Goal: Transaction & Acquisition: Purchase product/service

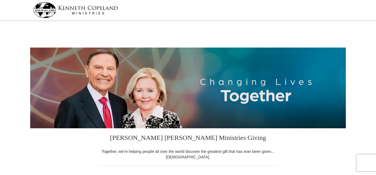
select select "[GEOGRAPHIC_DATA]"
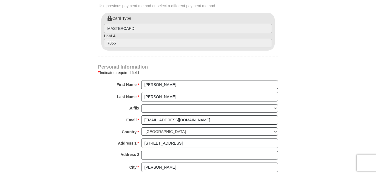
scroll to position [154, 0]
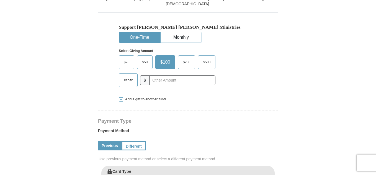
click at [109, 146] on link "Previous" at bounding box center [110, 145] width 24 height 9
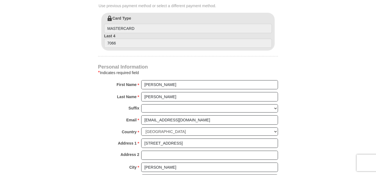
scroll to position [461, 0]
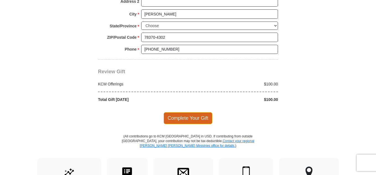
click at [198, 117] on span "Complete Your Gift" at bounding box center [188, 119] width 49 height 12
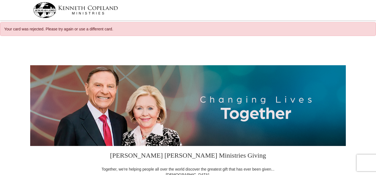
select select "[GEOGRAPHIC_DATA]"
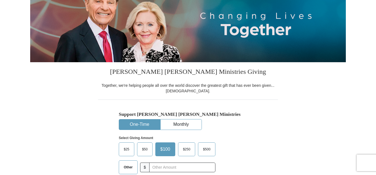
scroll to position [238, 0]
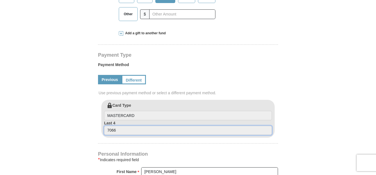
click at [118, 131] on input "7066" at bounding box center [188, 130] width 168 height 9
click at [118, 129] on input "7066" at bounding box center [188, 130] width 168 height 9
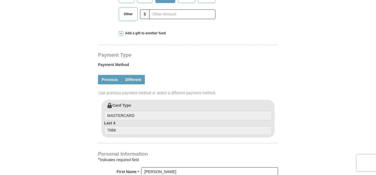
click at [136, 78] on link "Different" at bounding box center [133, 79] width 23 height 9
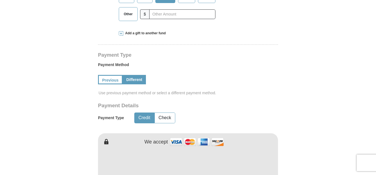
click at [190, 140] on img at bounding box center [196, 142] width 55 height 12
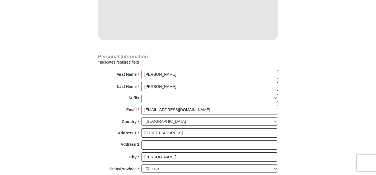
click at [376, 46] on body "Your card was rejected. Please try again or use a different card. Kenneth Copel…" at bounding box center [188, 161] width 376 height 1105
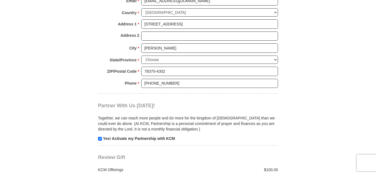
scroll to position [654, 0]
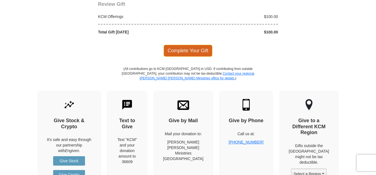
click at [203, 50] on span "Complete Your Gift" at bounding box center [188, 51] width 49 height 12
